Goal: Information Seeking & Learning: Learn about a topic

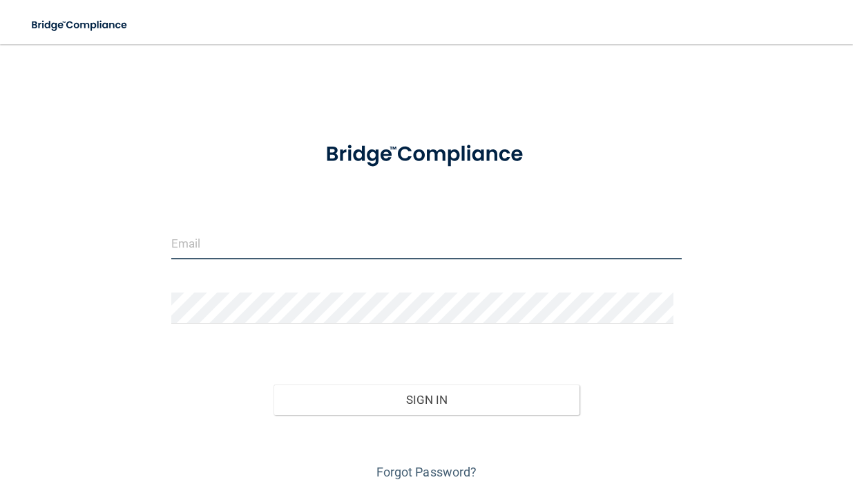
drag, startPoint x: 348, startPoint y: 239, endPoint x: 377, endPoint y: 239, distance: 29.0
click at [348, 239] on input "email" at bounding box center [426, 243] width 511 height 31
type input "[EMAIL_ADDRESS][DOMAIN_NAME]"
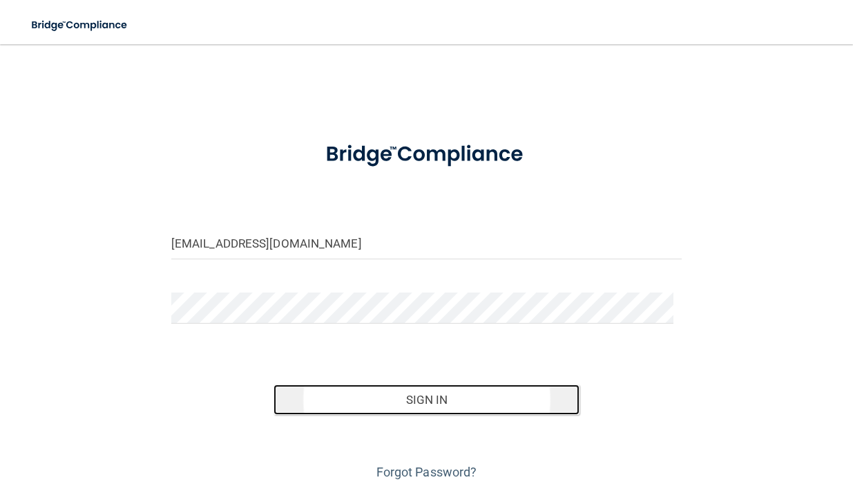
click at [474, 406] on button "Sign In" at bounding box center [427, 399] width 307 height 30
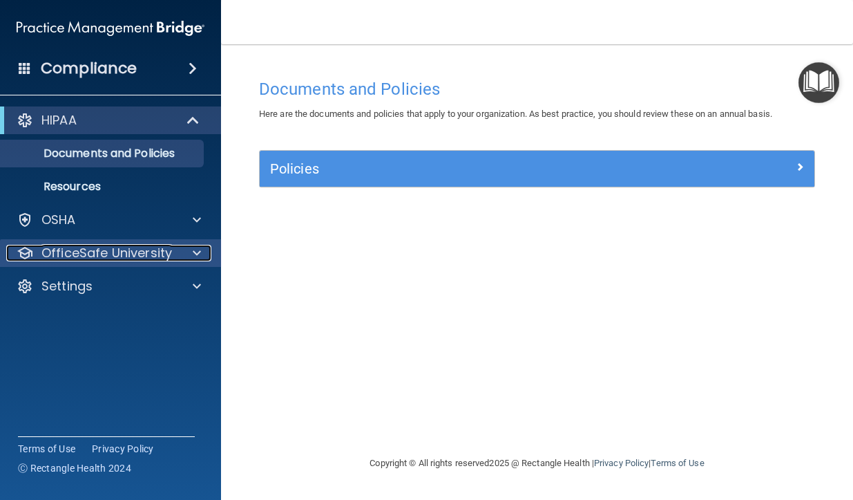
click at [93, 254] on p "OfficeSafe University" at bounding box center [106, 253] width 131 height 17
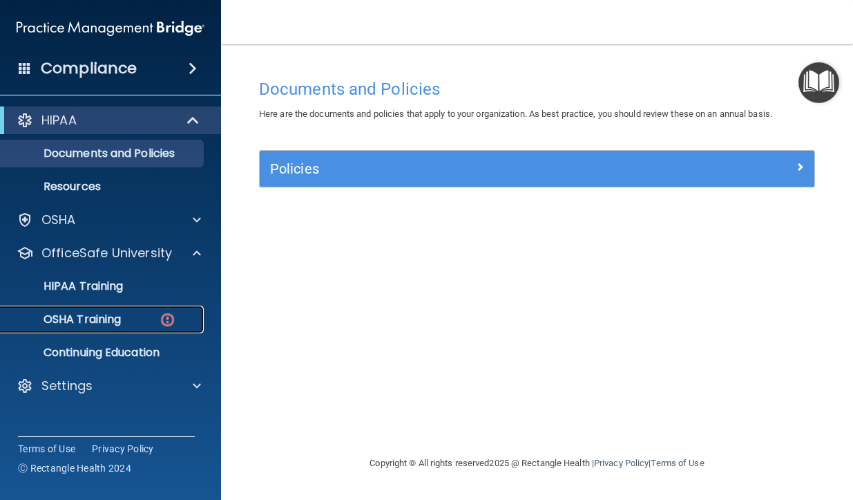
click at [109, 316] on p "OSHA Training" at bounding box center [65, 319] width 112 height 14
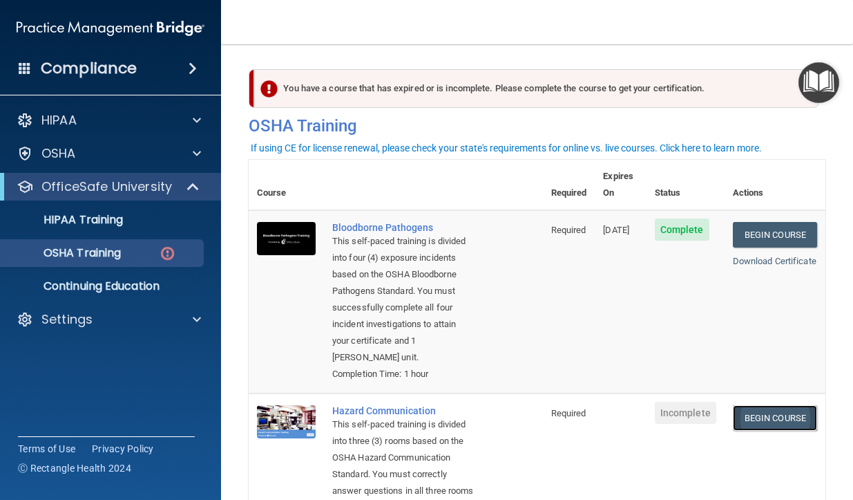
click at [737, 430] on link "Begin Course" at bounding box center [775, 418] width 84 height 26
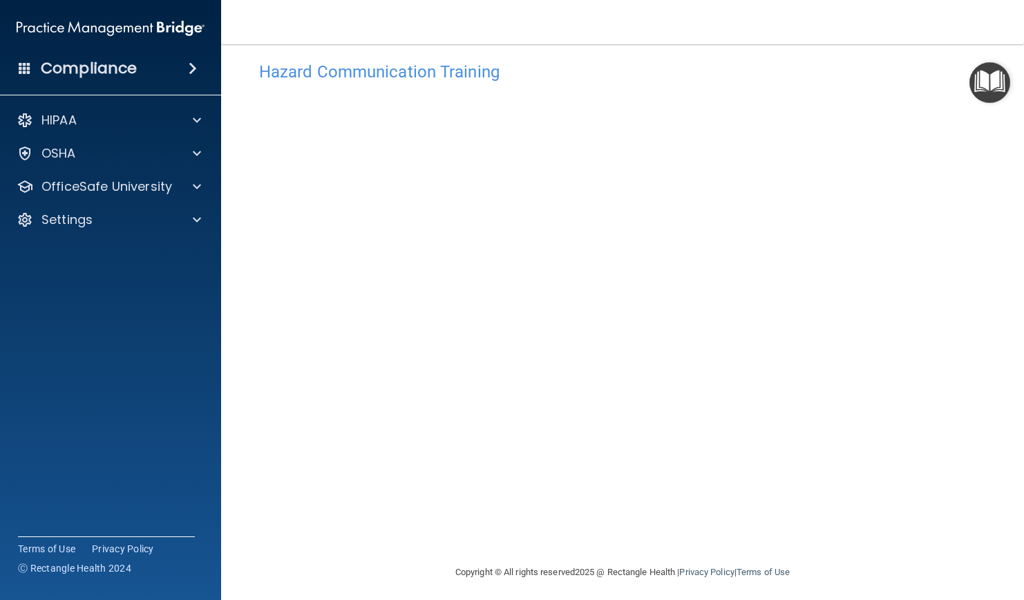
scroll to position [23, 0]
